Goal: Information Seeking & Learning: Learn about a topic

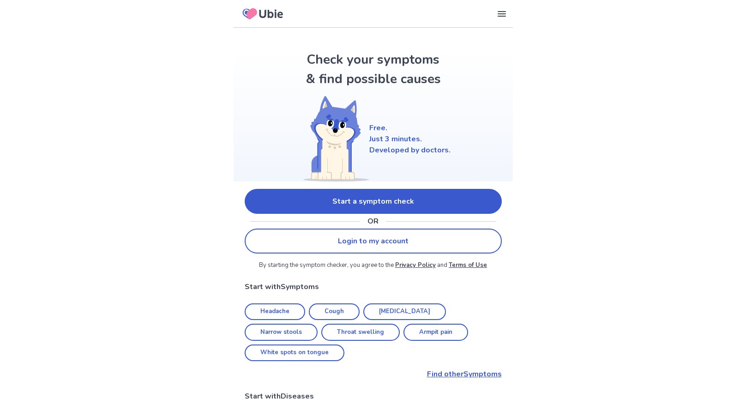
click at [414, 210] on link "Start a symptom check" at bounding box center [373, 201] width 257 height 25
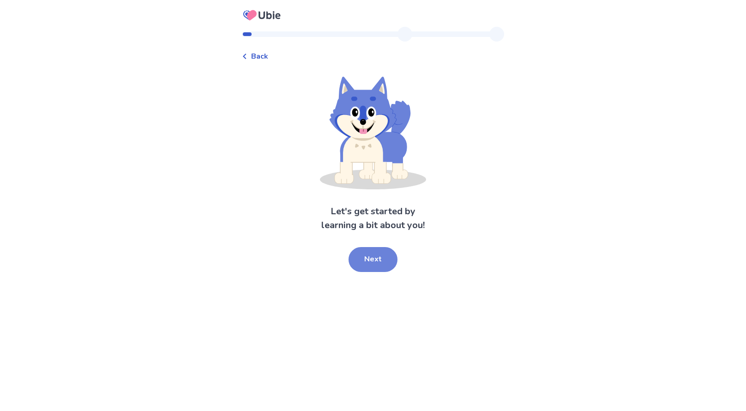
click at [381, 265] on button "Next" at bounding box center [372, 259] width 49 height 25
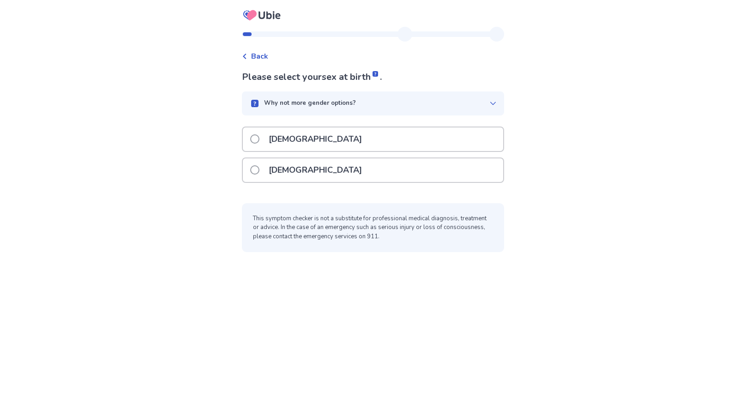
click at [346, 169] on div "[DEMOGRAPHIC_DATA]" at bounding box center [373, 170] width 260 height 24
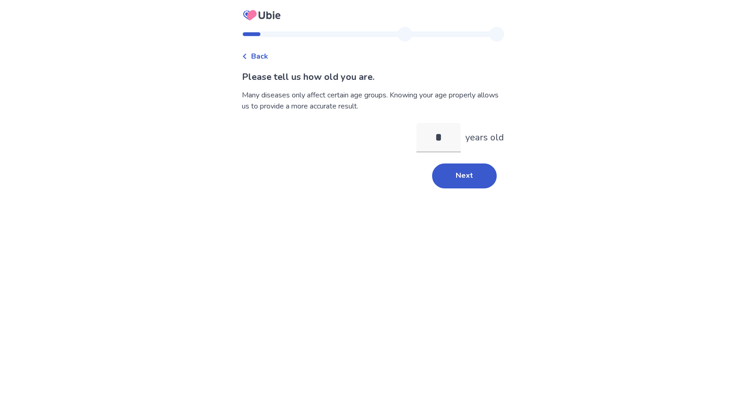
type input "*"
type input "**"
click at [465, 178] on button "Next" at bounding box center [464, 175] width 65 height 25
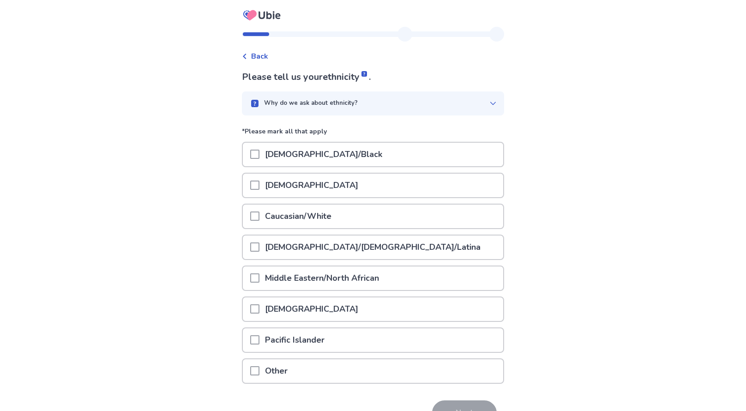
click at [372, 216] on div "Caucasian/White" at bounding box center [373, 216] width 260 height 24
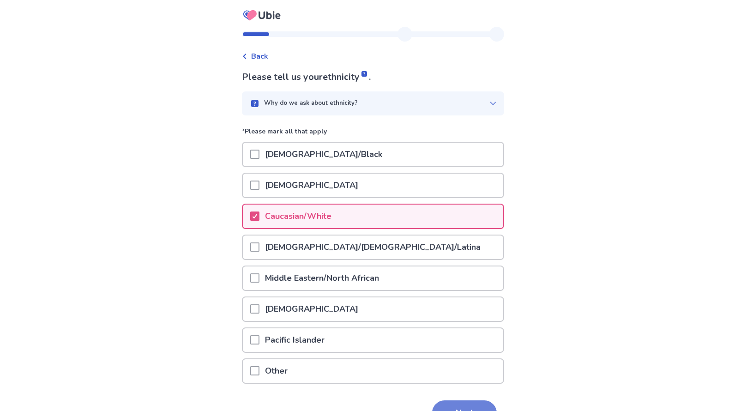
click at [453, 408] on button "Next" at bounding box center [464, 412] width 65 height 25
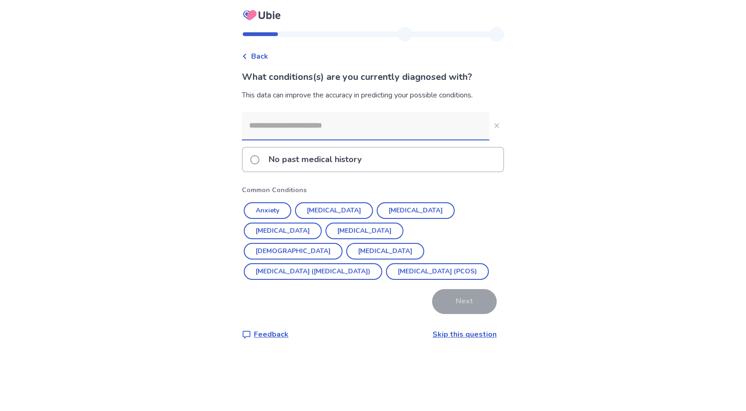
click at [394, 115] on input at bounding box center [365, 126] width 247 height 28
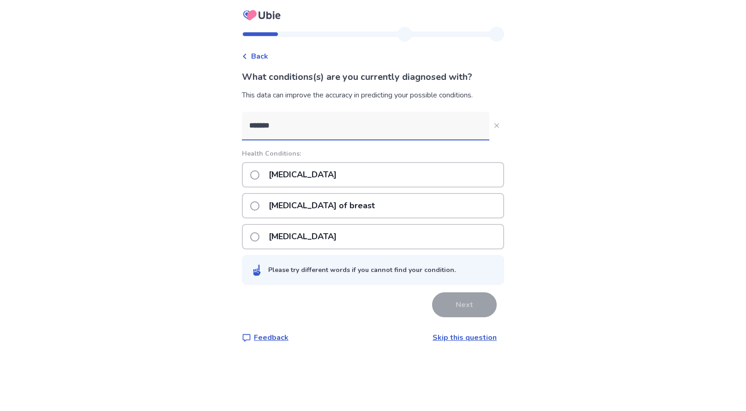
type input "******"
click at [368, 174] on div "[MEDICAL_DATA]" at bounding box center [373, 174] width 262 height 25
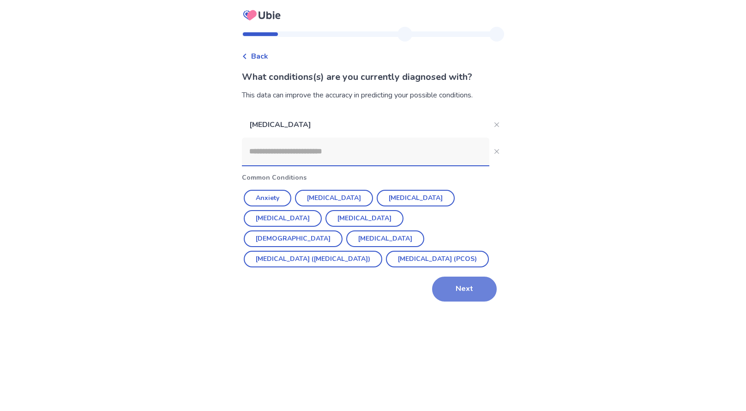
click at [456, 298] on button "Next" at bounding box center [464, 288] width 65 height 25
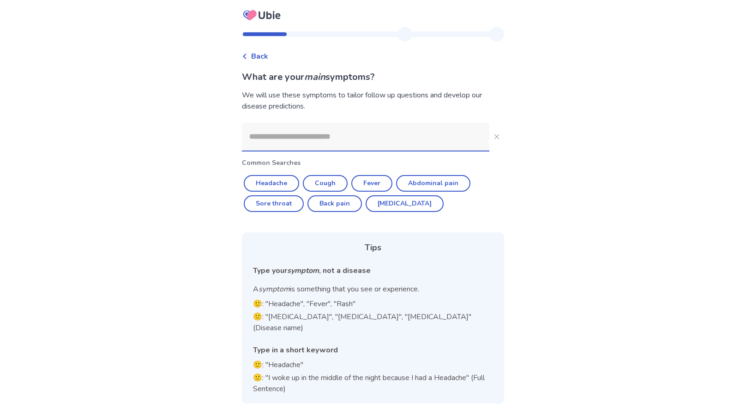
click at [373, 142] on input at bounding box center [365, 137] width 247 height 28
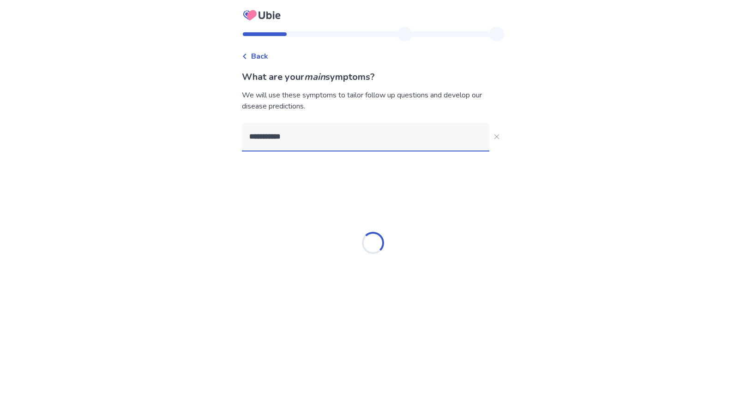
type input "**********"
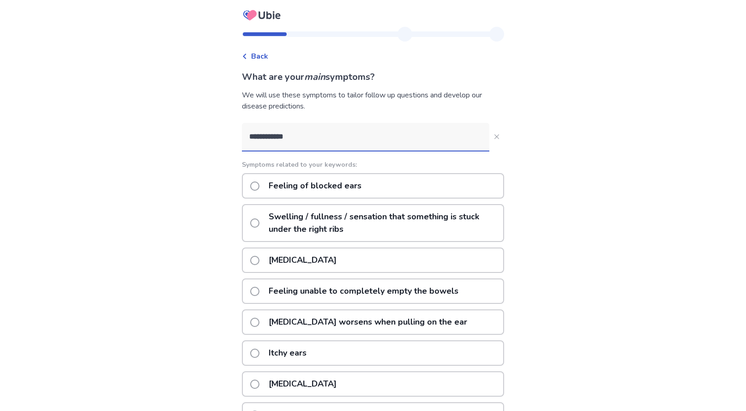
click at [362, 187] on p "Feeling of blocked ears" at bounding box center [315, 186] width 104 height 24
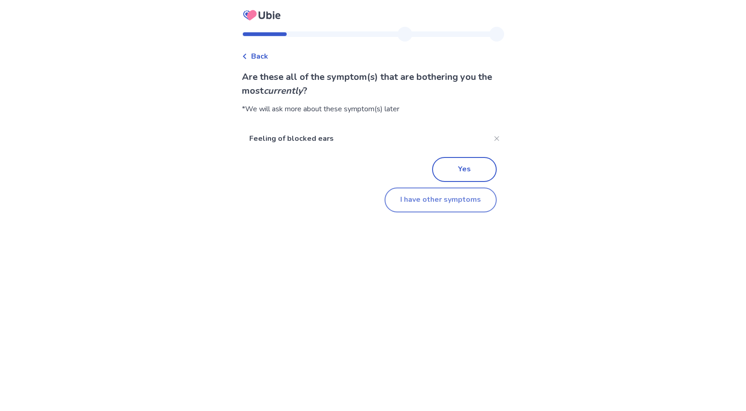
click at [448, 204] on button "I have other symptoms" at bounding box center [440, 199] width 112 height 25
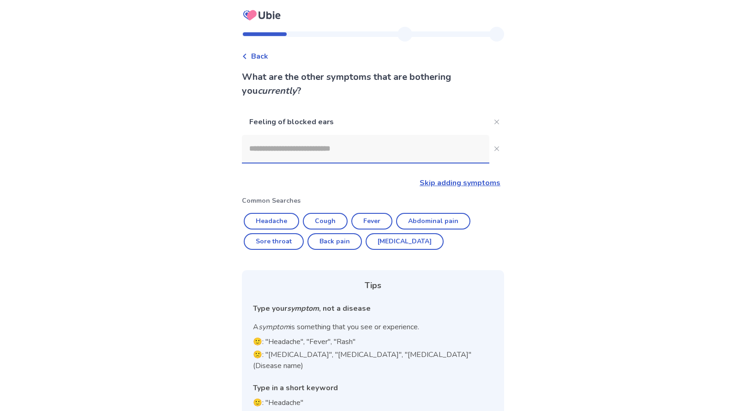
click at [448, 204] on p "Common Searches" at bounding box center [373, 201] width 262 height 10
click at [407, 148] on input at bounding box center [365, 149] width 247 height 28
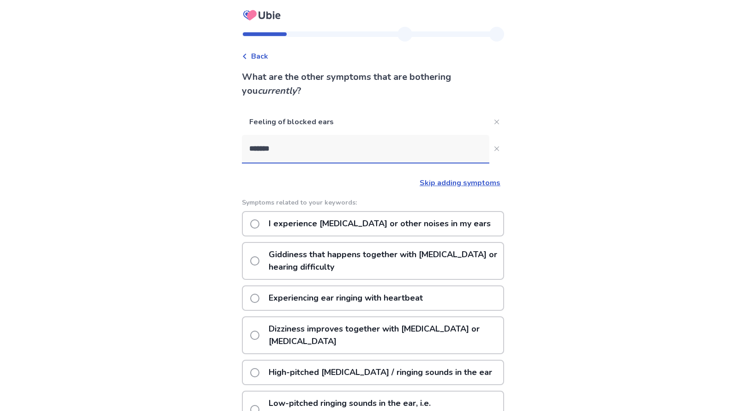
type input "********"
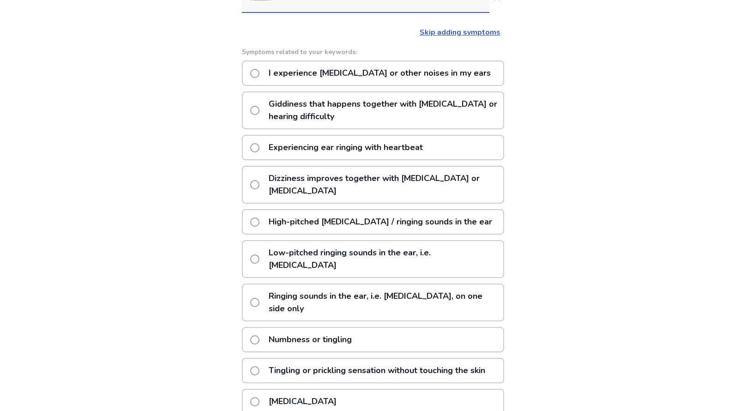
scroll to position [151, 0]
click at [330, 284] on p "Ringing sounds in the ear, i.e. Tinnitus, on one side only" at bounding box center [383, 302] width 240 height 36
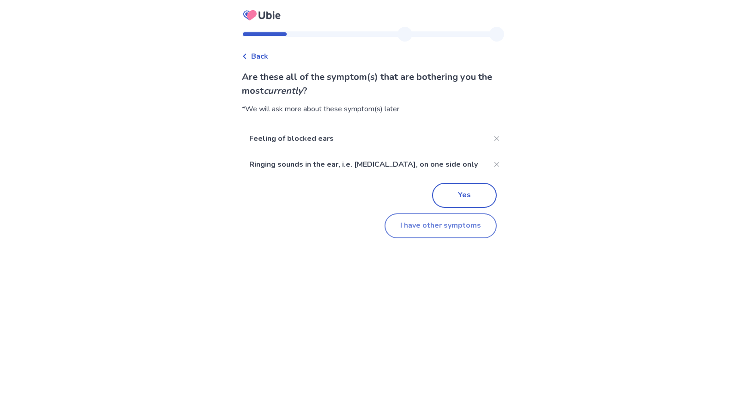
click at [431, 225] on button "I have other symptoms" at bounding box center [440, 225] width 112 height 25
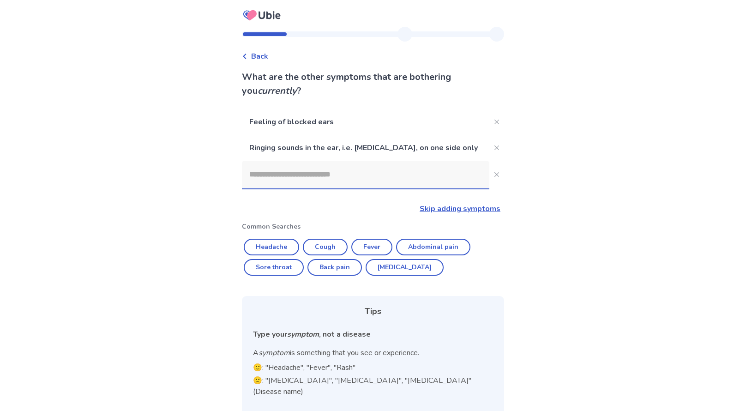
scroll to position [56, 0]
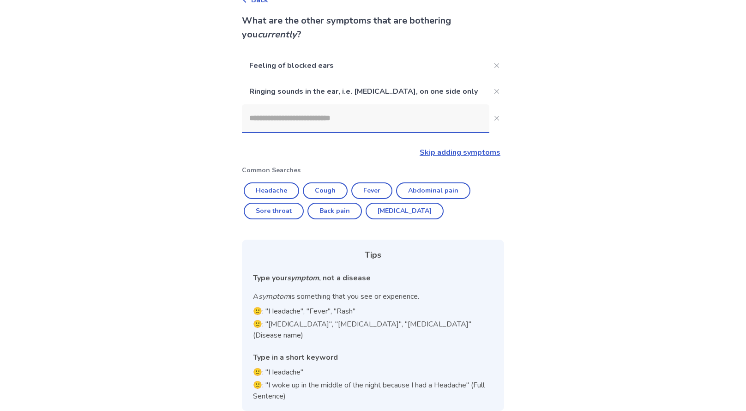
click at [386, 126] on input at bounding box center [365, 118] width 247 height 28
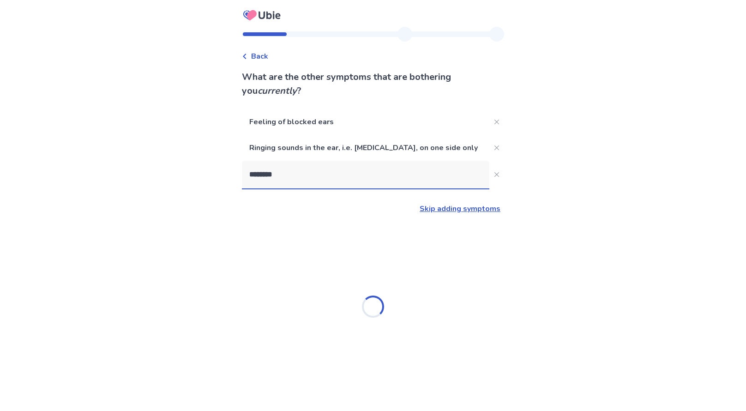
type input "*********"
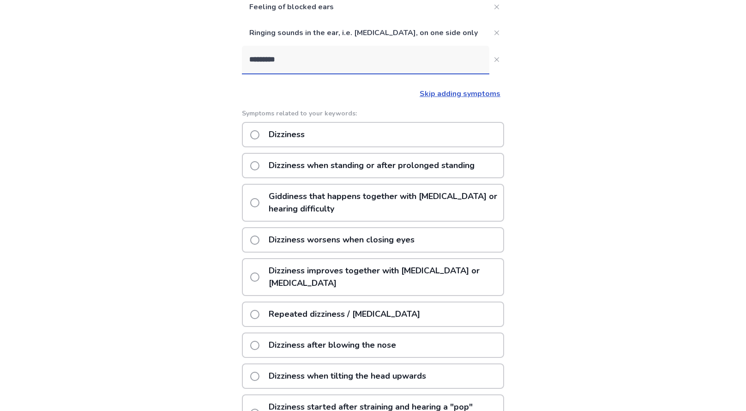
scroll to position [114, 0]
click at [360, 138] on div "Dizziness" at bounding box center [373, 134] width 262 height 25
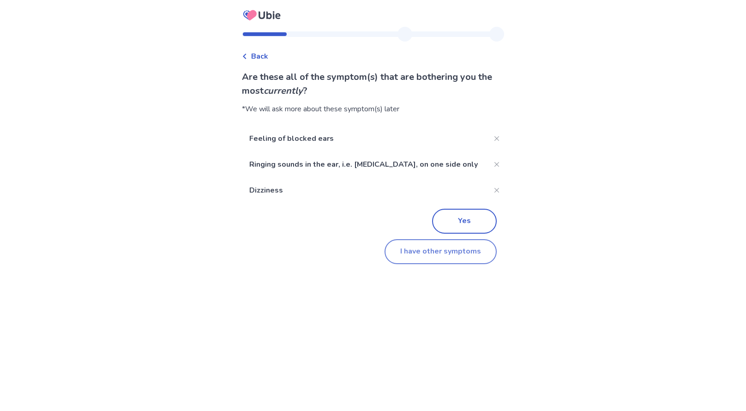
click at [416, 254] on button "I have other symptoms" at bounding box center [440, 251] width 112 height 25
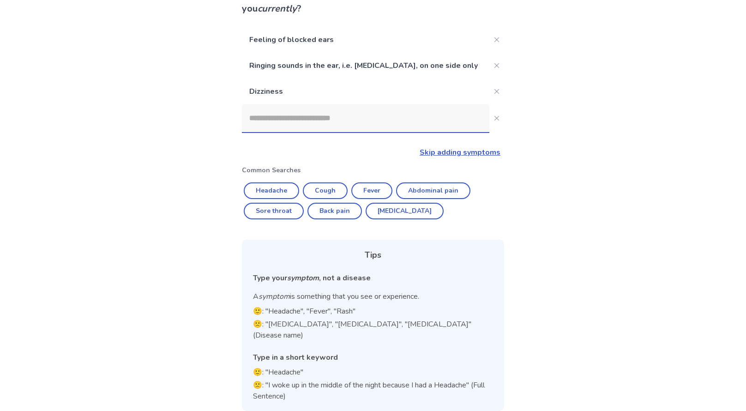
click at [385, 118] on input at bounding box center [365, 118] width 247 height 28
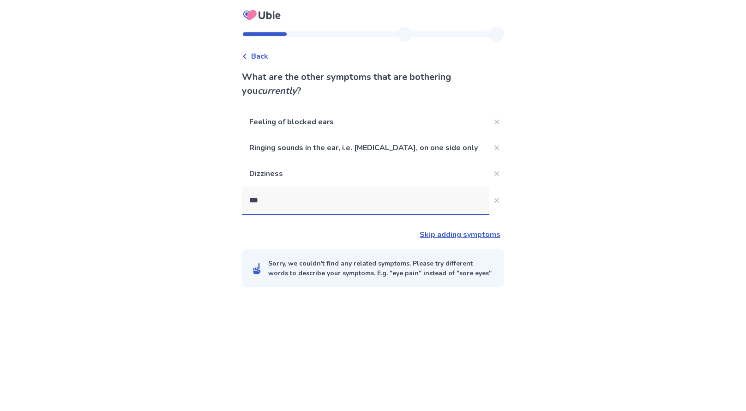
scroll to position [0, 0]
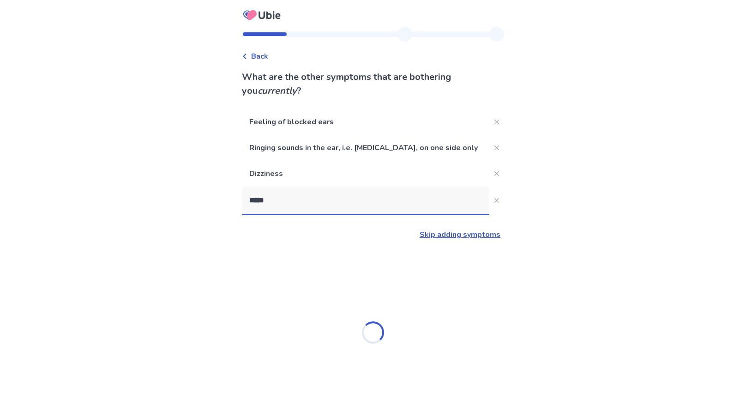
type input "******"
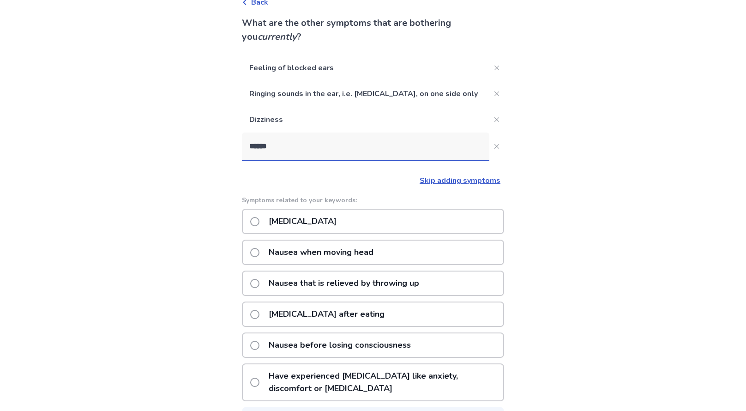
scroll to position [89, 0]
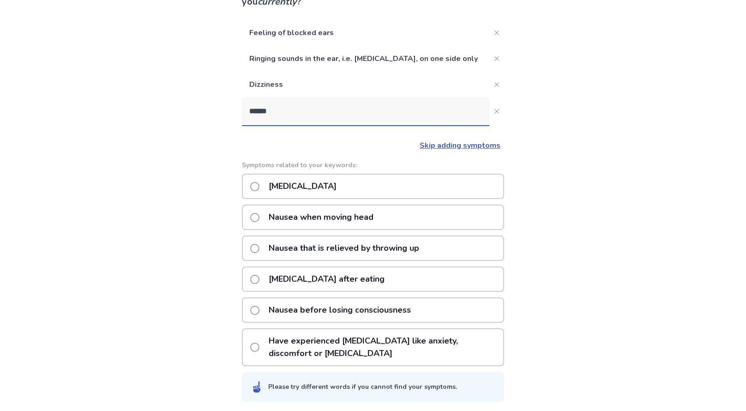
click at [328, 190] on p "Nausea or vomiting" at bounding box center [302, 186] width 79 height 24
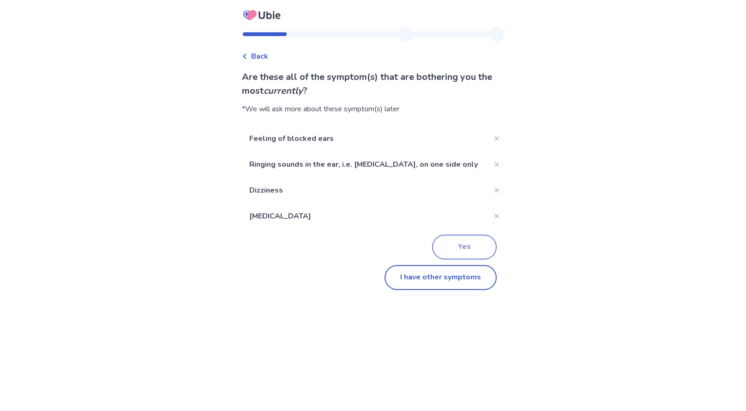
click at [454, 243] on button "Yes" at bounding box center [464, 246] width 65 height 25
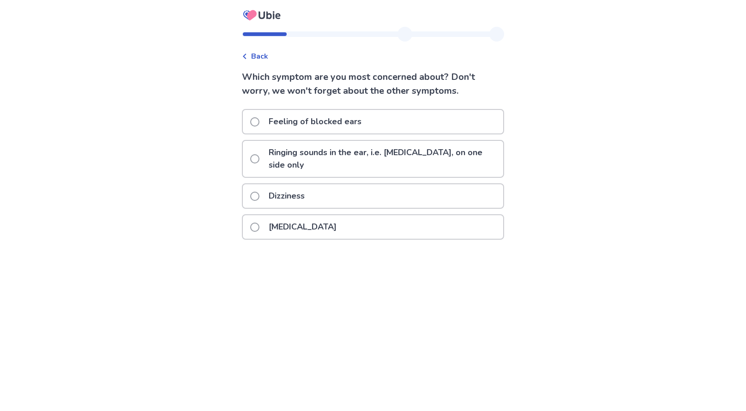
click at [360, 125] on p "Feeling of blocked ears" at bounding box center [315, 122] width 104 height 24
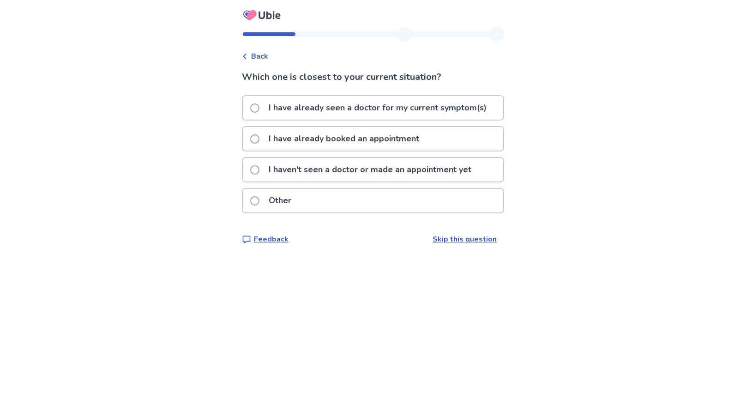
click at [350, 141] on p "I have already booked an appointment" at bounding box center [344, 139] width 162 height 24
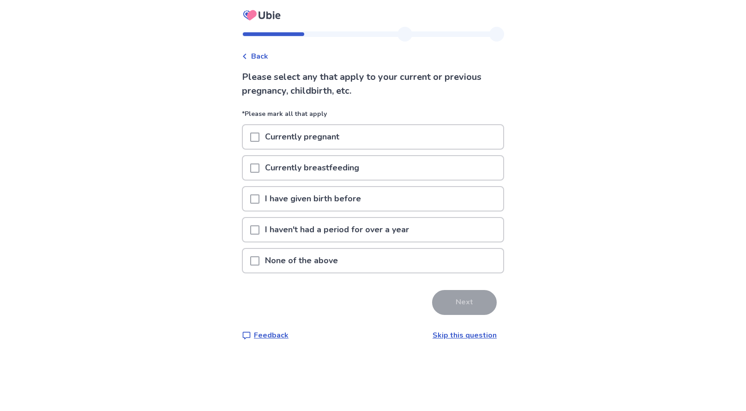
click at [305, 256] on p "None of the above" at bounding box center [301, 261] width 84 height 24
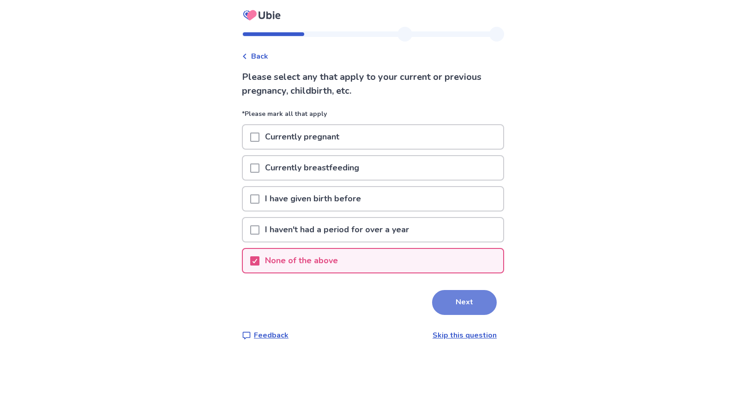
click at [456, 299] on button "Next" at bounding box center [464, 302] width 65 height 25
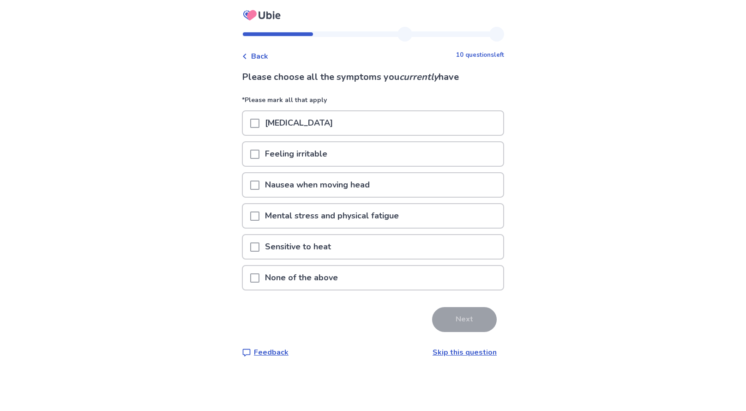
click at [334, 108] on p "*Please mark all that apply" at bounding box center [373, 102] width 262 height 15
click at [301, 123] on p "Hot flashes" at bounding box center [298, 123] width 79 height 24
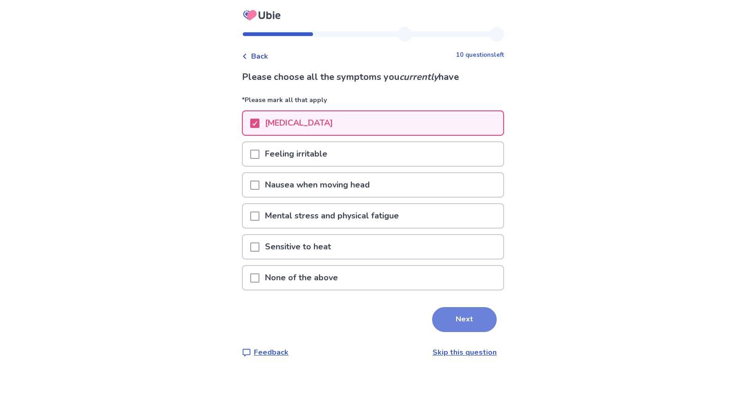
click at [438, 328] on button "Next" at bounding box center [464, 319] width 65 height 25
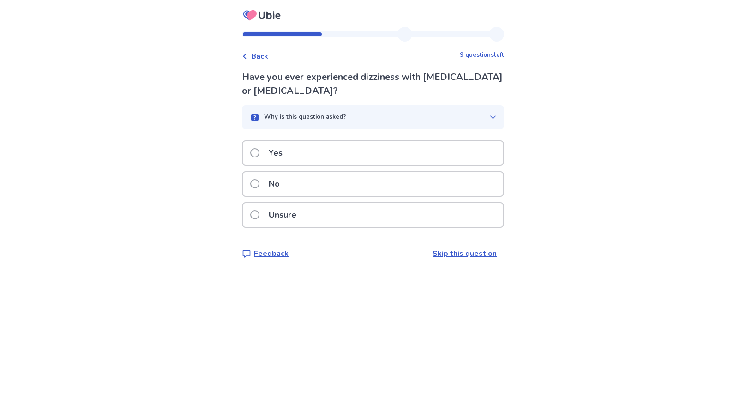
click at [409, 160] on div "Yes" at bounding box center [373, 153] width 260 height 24
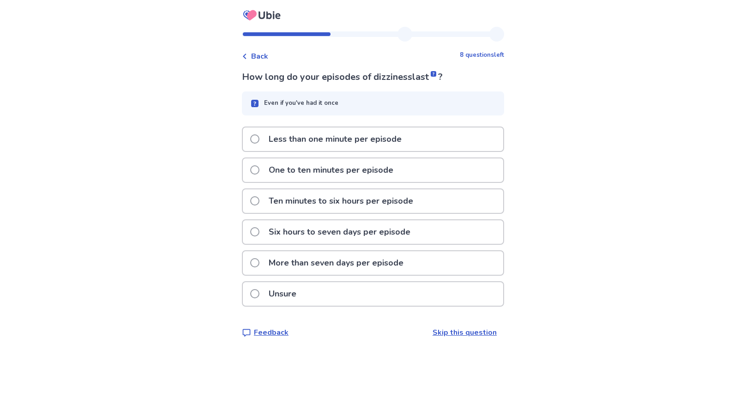
click at [399, 138] on p "Less than one minute per episode" at bounding box center [335, 139] width 144 height 24
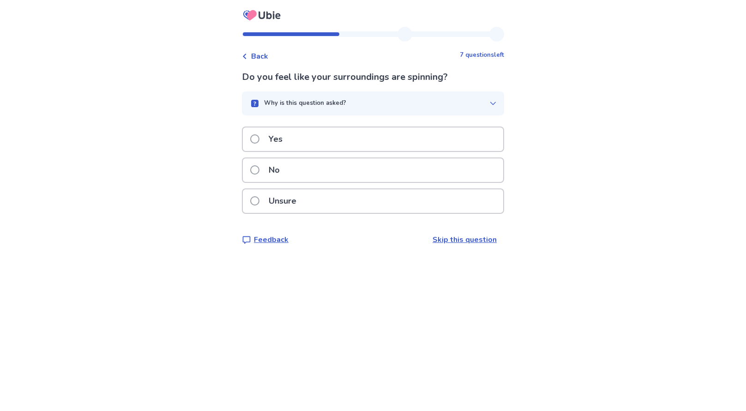
click at [388, 167] on div "No" at bounding box center [373, 170] width 260 height 24
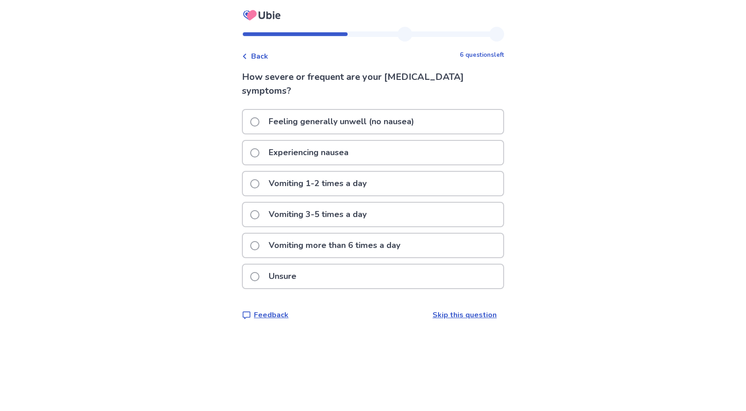
click at [379, 147] on div "Experiencing nausea" at bounding box center [373, 153] width 260 height 24
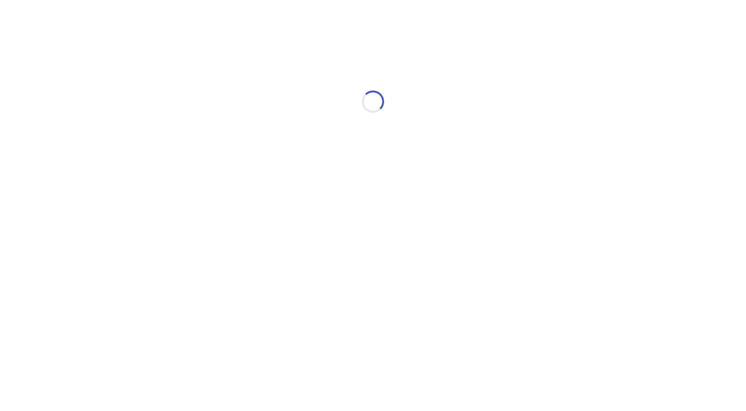
select select "*"
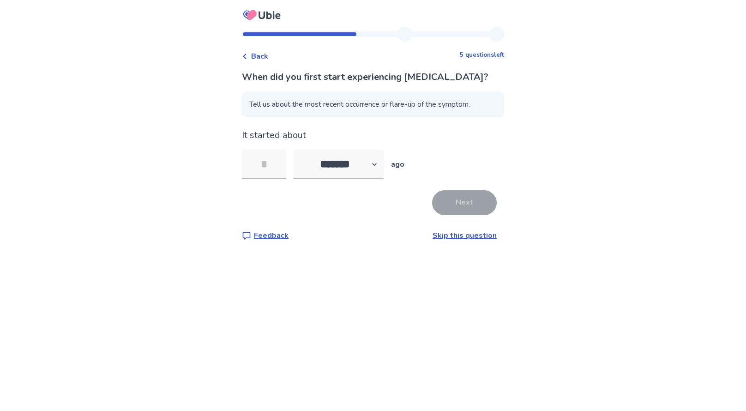
type input "*"
click at [469, 204] on button "Next" at bounding box center [464, 202] width 65 height 25
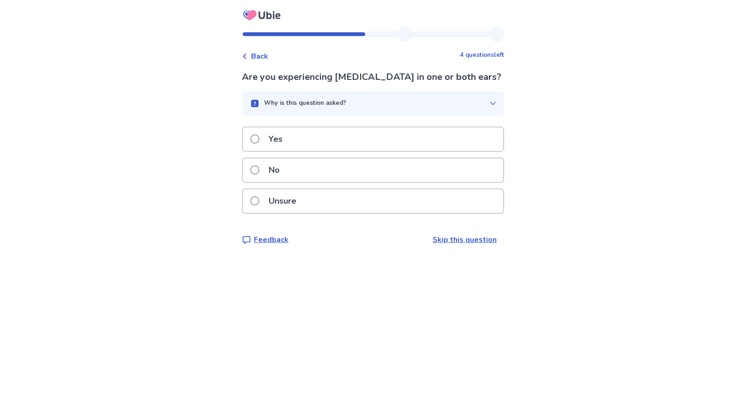
click at [443, 146] on div "Yes" at bounding box center [373, 139] width 260 height 24
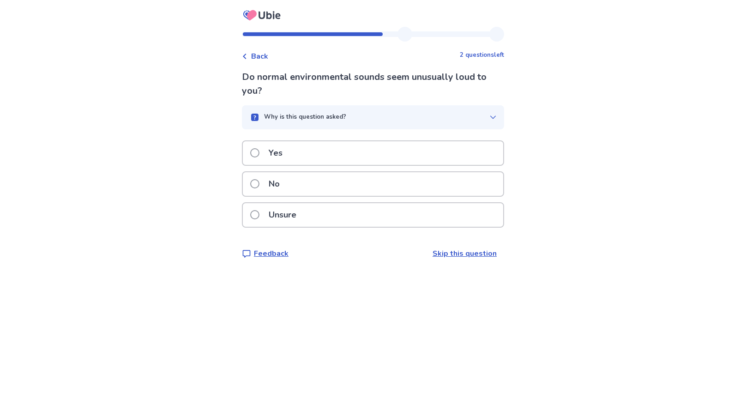
click at [390, 183] on div "No" at bounding box center [373, 184] width 260 height 24
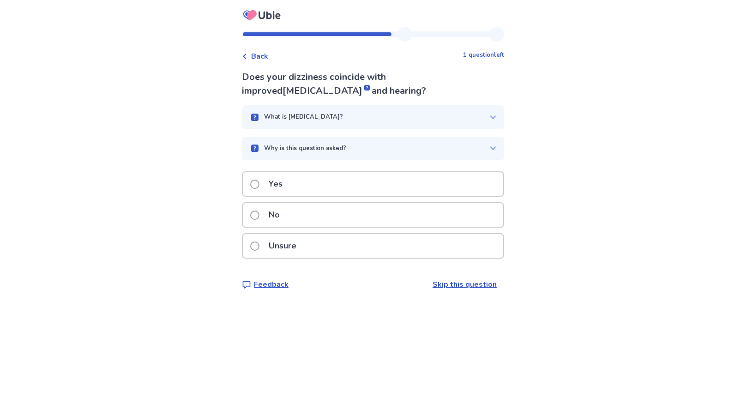
click at [370, 85] on rect at bounding box center [367, 88] width 6 height 6
click at [452, 150] on div "Why is this question asked?" at bounding box center [369, 148] width 240 height 9
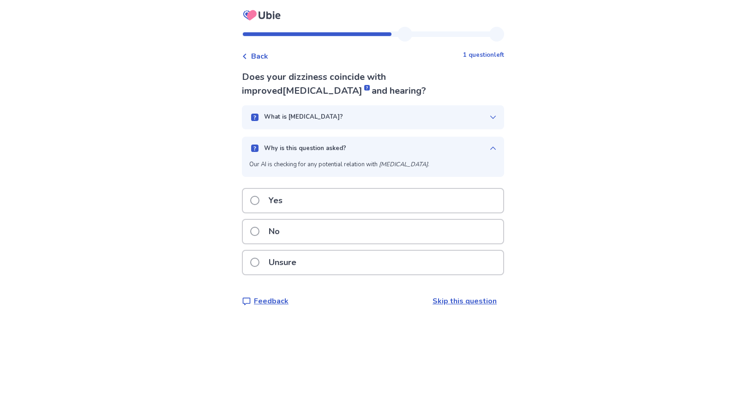
click at [466, 124] on div "What is tinnitus?" at bounding box center [373, 117] width 262 height 24
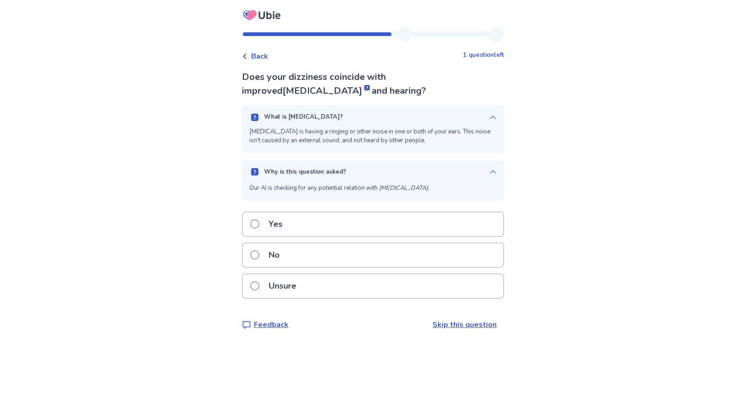
click at [373, 218] on div "Yes" at bounding box center [373, 224] width 260 height 24
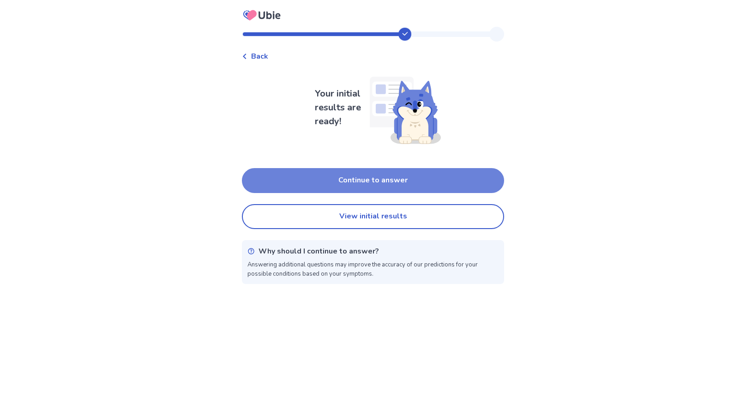
click at [407, 185] on button "Continue to answer" at bounding box center [373, 180] width 262 height 25
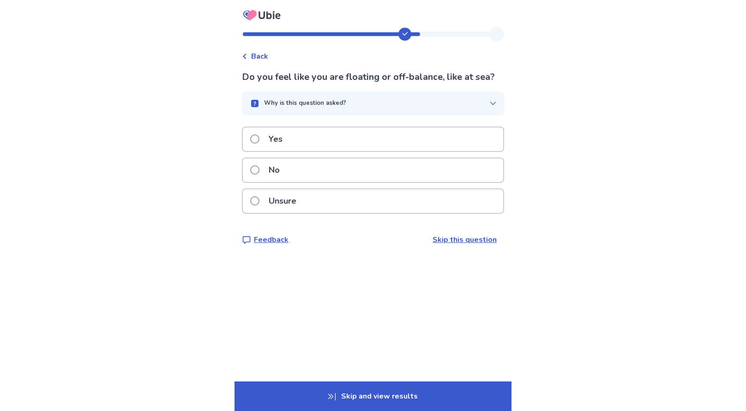
click at [405, 182] on div "No" at bounding box center [373, 170] width 260 height 24
click at [406, 145] on div "Yes" at bounding box center [373, 139] width 260 height 24
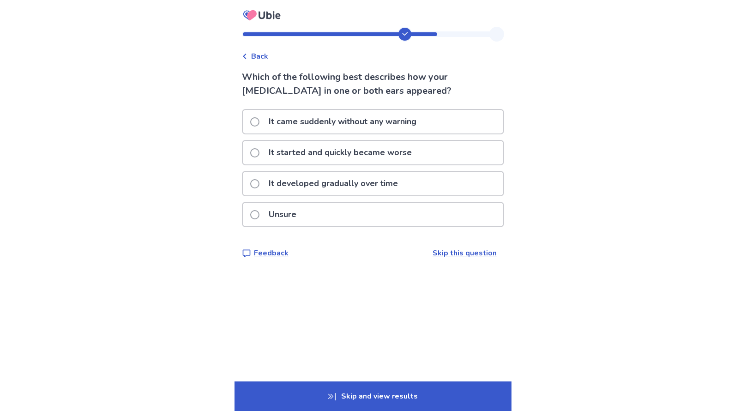
click at [408, 121] on p "It came suddenly without any warning" at bounding box center [342, 122] width 159 height 24
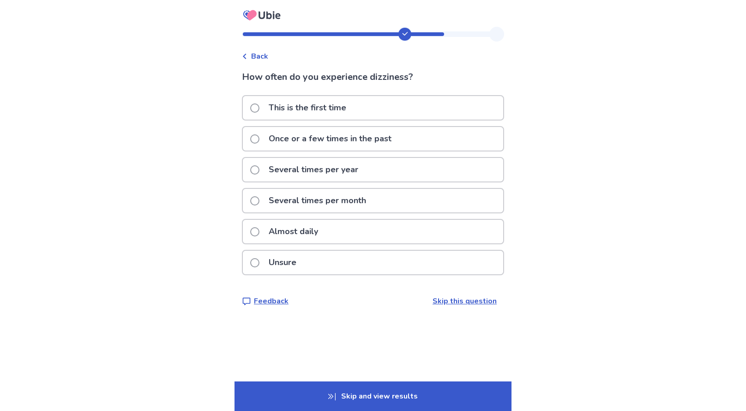
click at [361, 232] on div "Almost daily" at bounding box center [373, 232] width 260 height 24
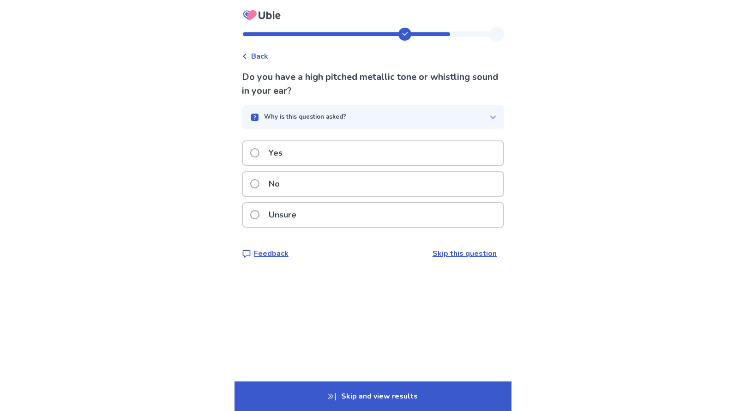
click at [337, 150] on div "Yes" at bounding box center [373, 153] width 260 height 24
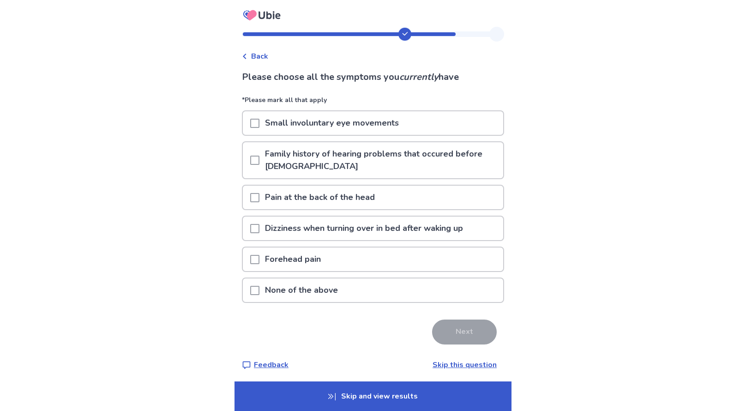
click at [324, 281] on p "None of the above" at bounding box center [301, 290] width 84 height 24
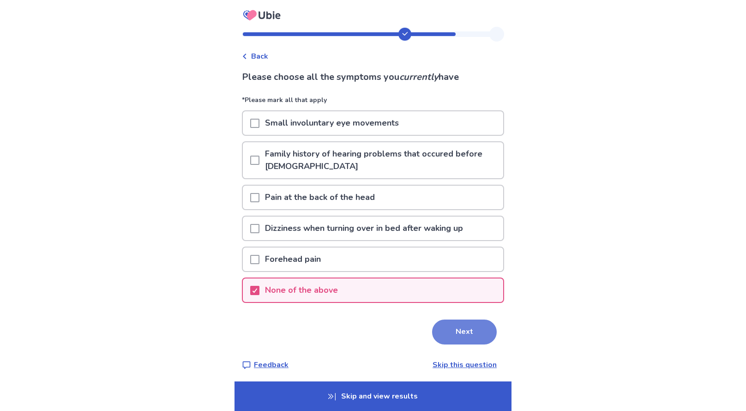
click at [450, 331] on button "Next" at bounding box center [464, 331] width 65 height 25
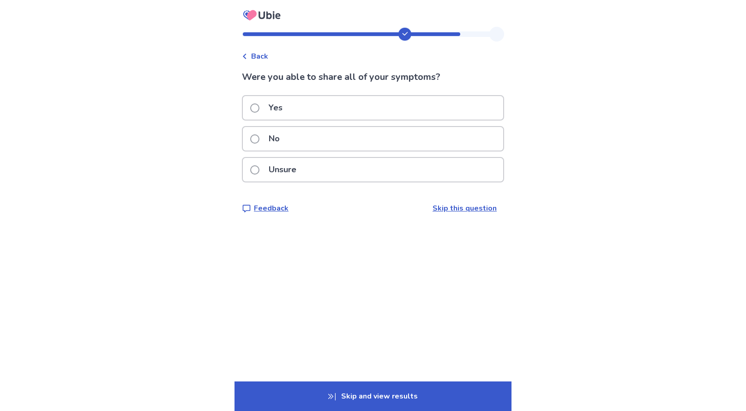
click at [357, 111] on div "Yes" at bounding box center [373, 108] width 260 height 24
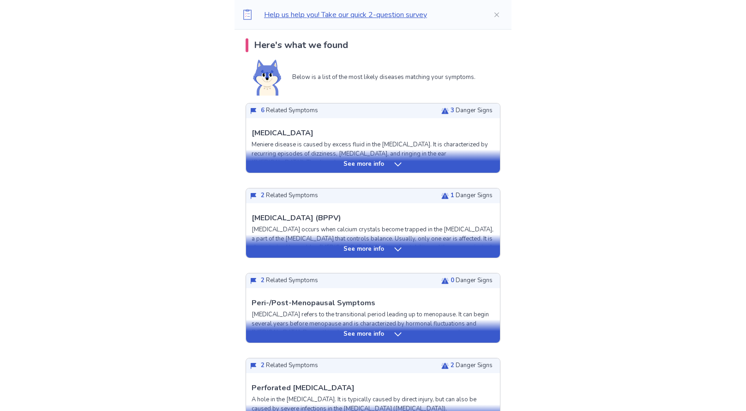
scroll to position [189, 0]
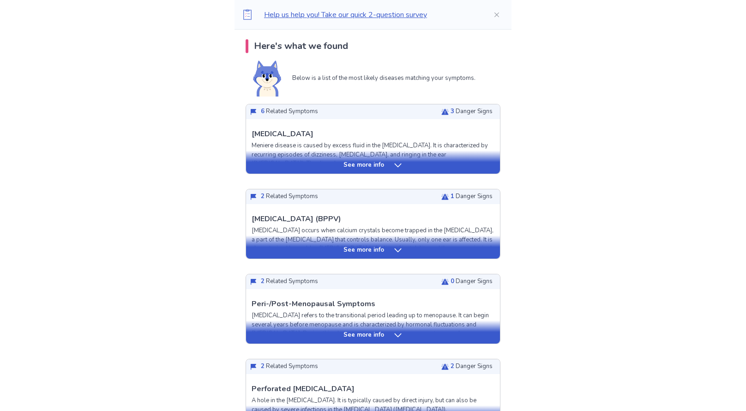
click at [393, 332] on icon at bounding box center [397, 334] width 9 height 9
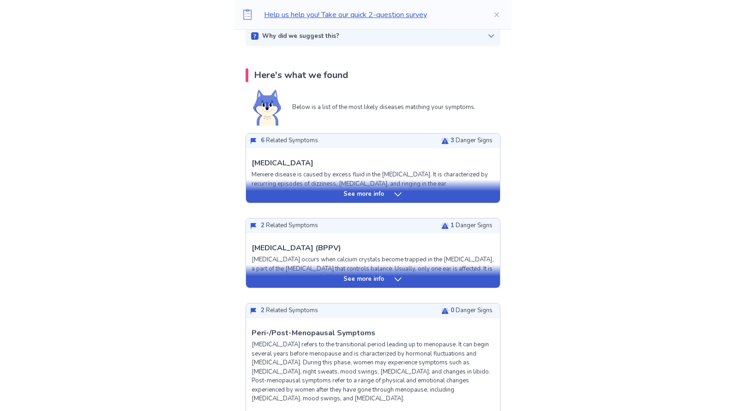
scroll to position [159, 0]
click at [385, 198] on div "See more info" at bounding box center [373, 194] width 254 height 9
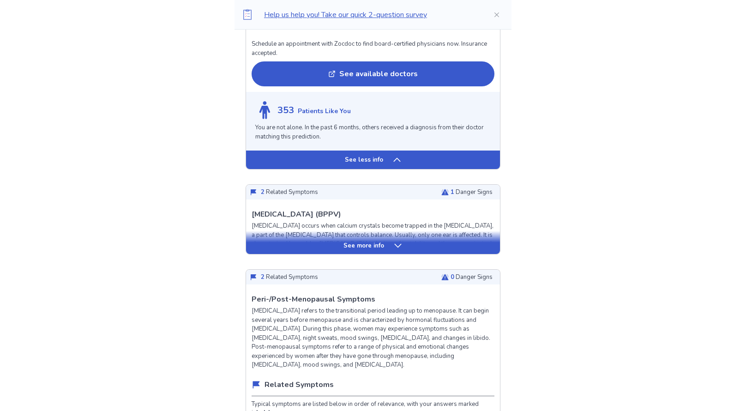
scroll to position [0, 0]
